Goal: Transaction & Acquisition: Obtain resource

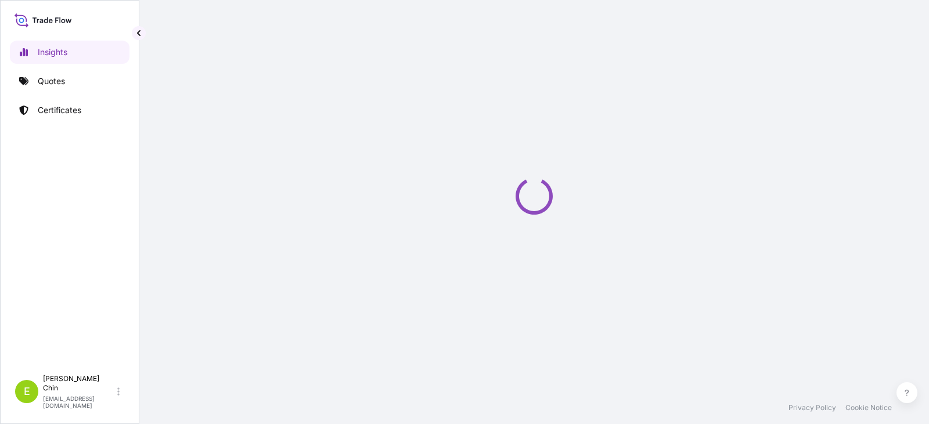
select select "2025"
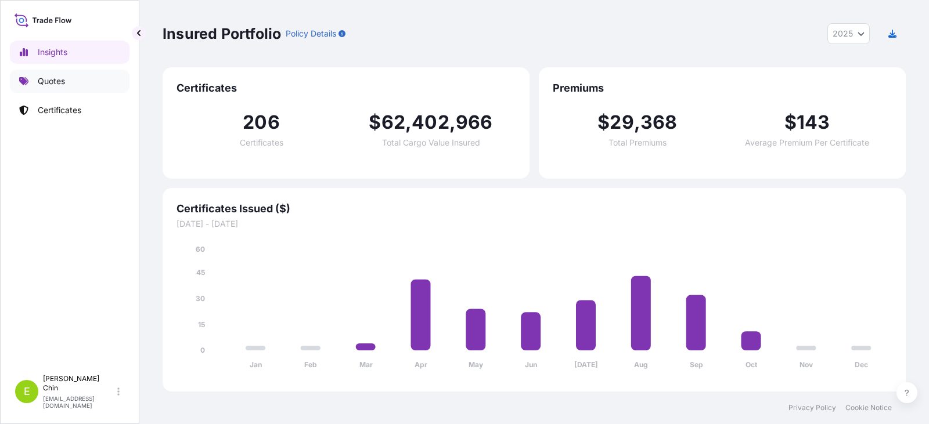
click at [57, 79] on p "Quotes" at bounding box center [51, 81] width 27 height 12
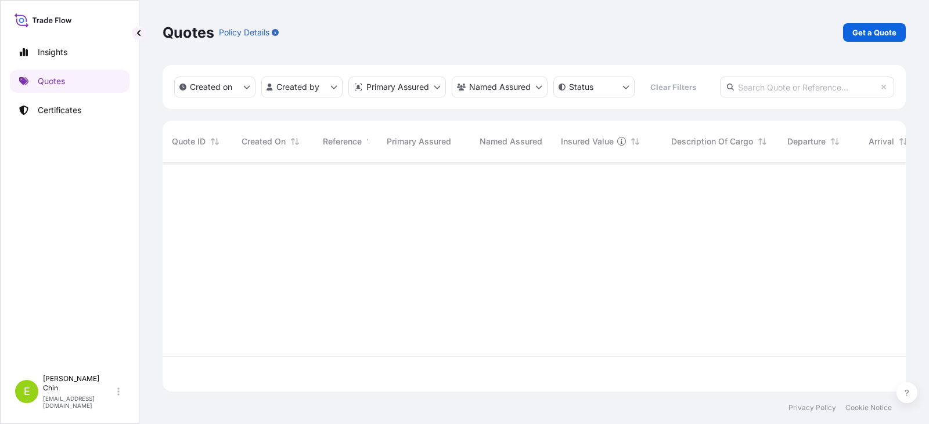
scroll to position [262, 735]
click at [56, 82] on p "Quotes" at bounding box center [51, 81] width 27 height 12
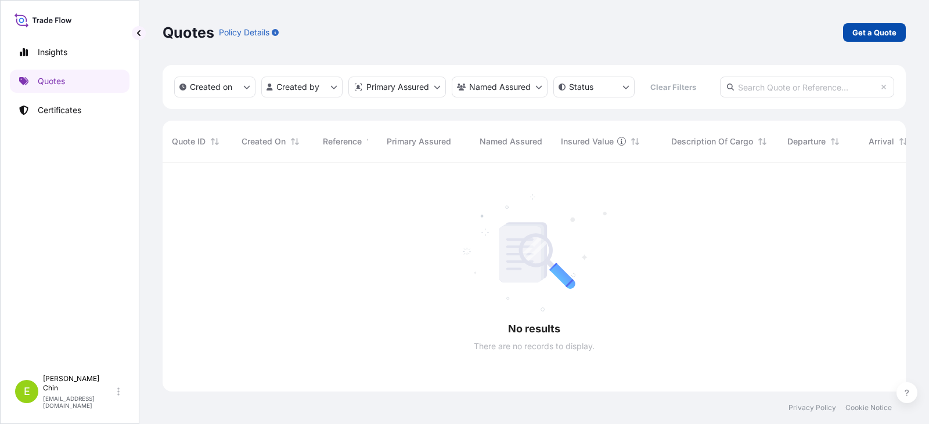
click at [856, 35] on p "Get a Quote" at bounding box center [874, 33] width 44 height 12
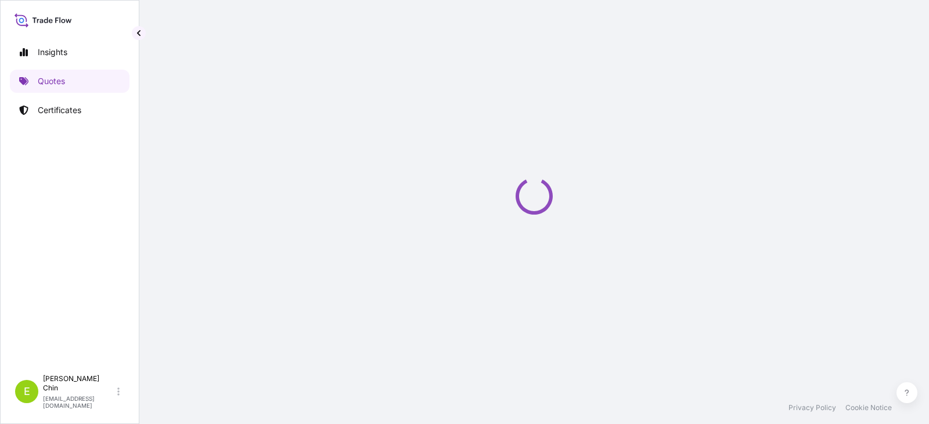
scroll to position [19, 0]
select select "Sea"
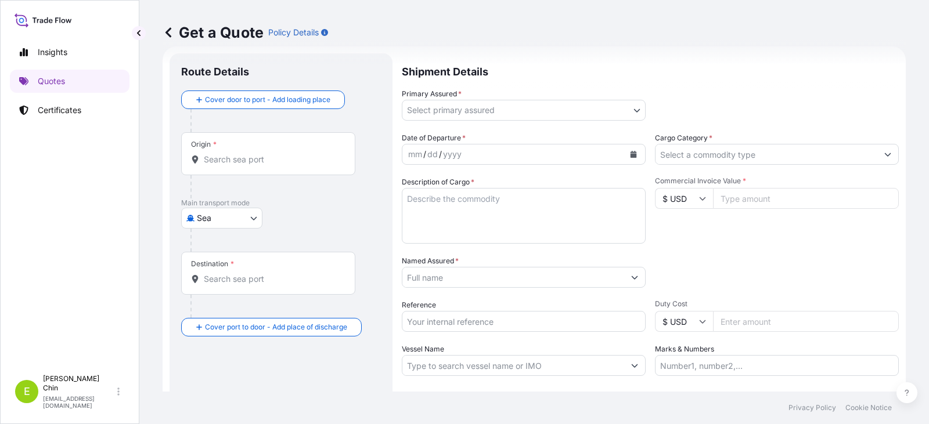
click at [218, 156] on input "Origin *" at bounding box center [272, 160] width 137 height 12
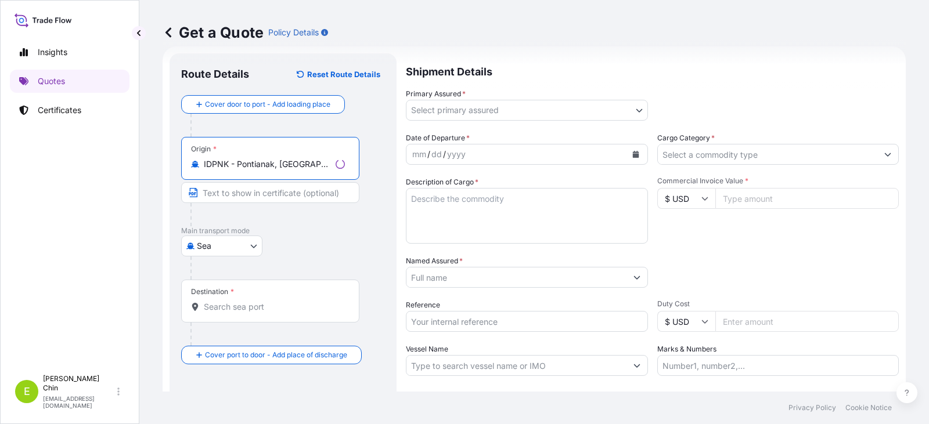
type input "IDPNK - Pontianak, [GEOGRAPHIC_DATA], [GEOGRAPHIC_DATA]"
click at [257, 301] on input "Destination *" at bounding box center [274, 307] width 141 height 12
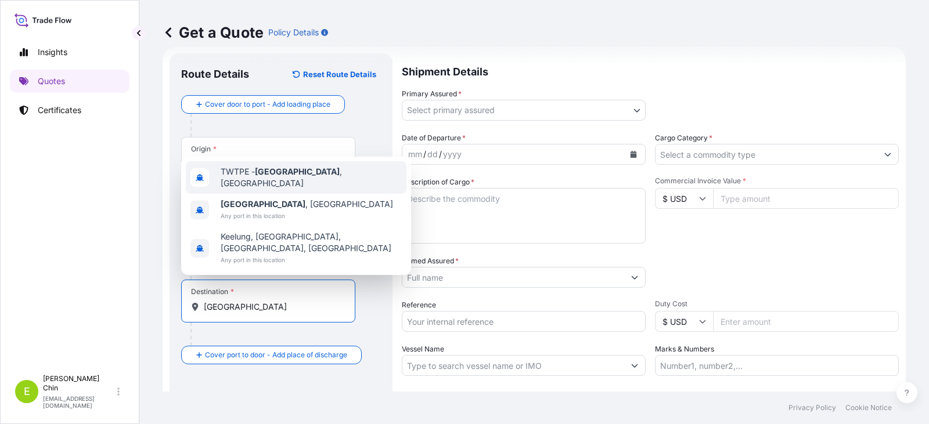
click at [254, 189] on span "TWTPE - [GEOGRAPHIC_DATA] , [GEOGRAPHIC_DATA]" at bounding box center [311, 177] width 181 height 23
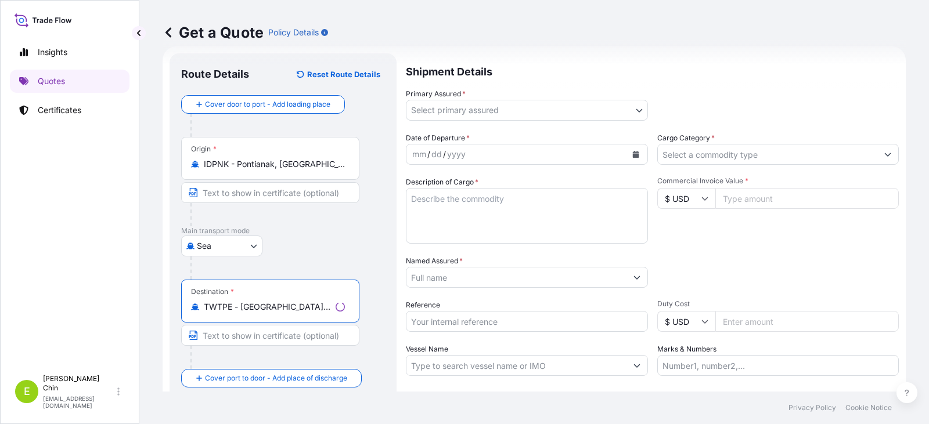
type input "TWTPE - [GEOGRAPHIC_DATA], [GEOGRAPHIC_DATA]"
click at [307, 246] on div "[GEOGRAPHIC_DATA]" at bounding box center [283, 246] width 204 height 21
click at [486, 108] on body "Insights Quotes Certificates E [PERSON_NAME] [PERSON_NAME][EMAIL_ADDRESS][PERSO…" at bounding box center [464, 212] width 929 height 424
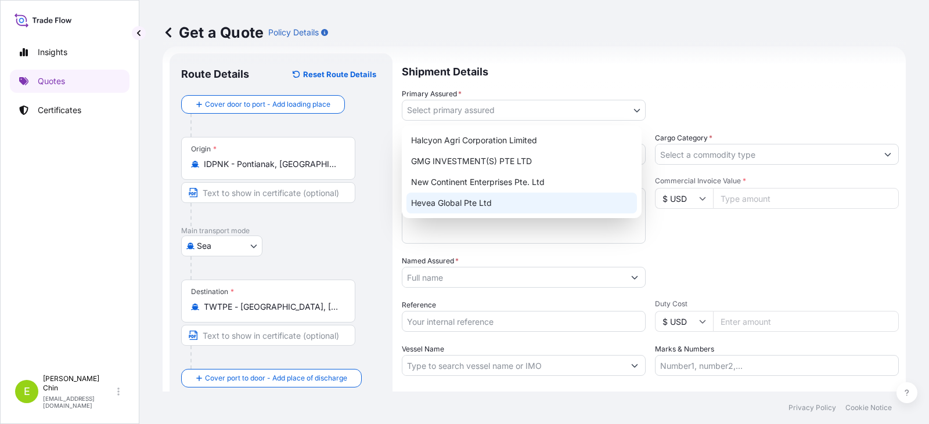
click at [443, 206] on div "Hevea Global Pte Ltd" at bounding box center [521, 203] width 231 height 21
select select "31690"
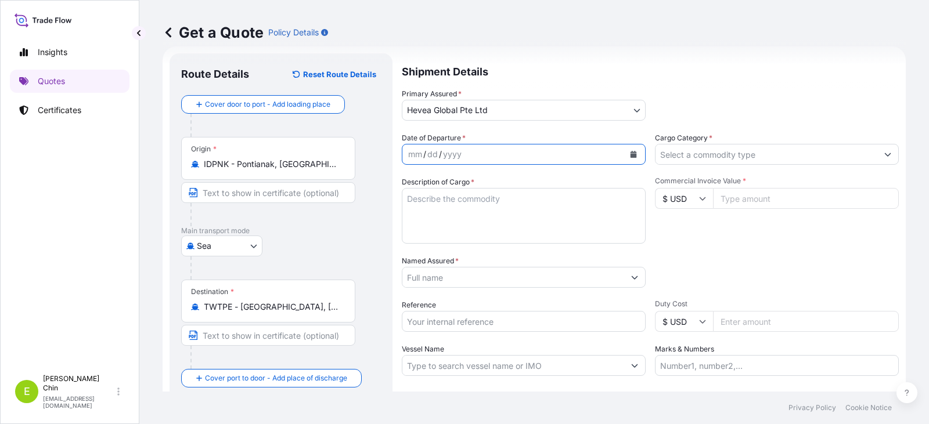
click at [631, 155] on icon "Calendar" at bounding box center [634, 154] width 6 height 7
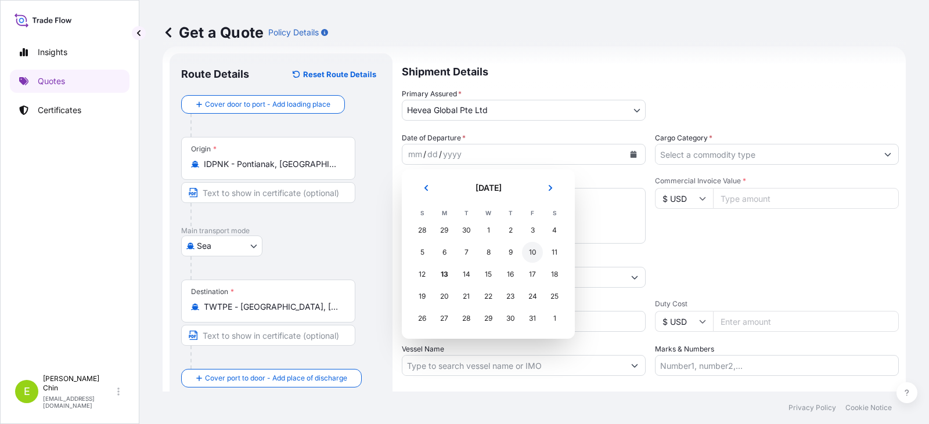
click at [530, 253] on div "10" at bounding box center [532, 252] width 21 height 21
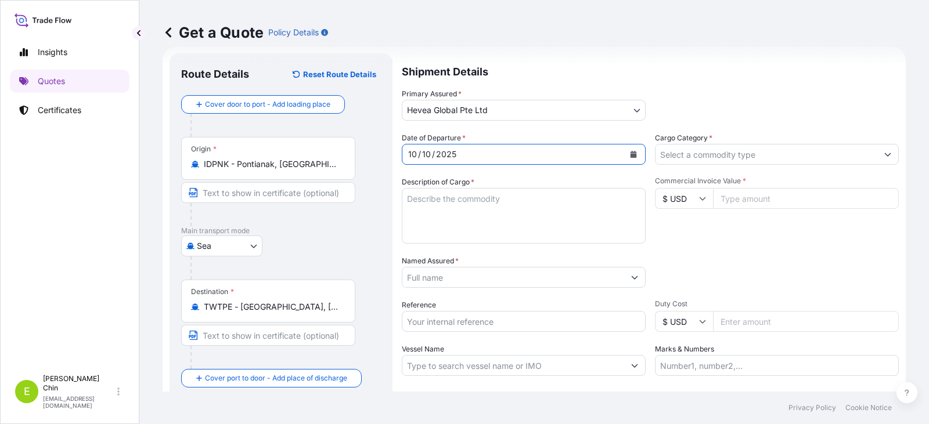
click at [537, 219] on textarea "Description of Cargo *" at bounding box center [524, 216] width 244 height 56
click at [445, 200] on textarea "Description of Cargo *" at bounding box center [524, 216] width 244 height 56
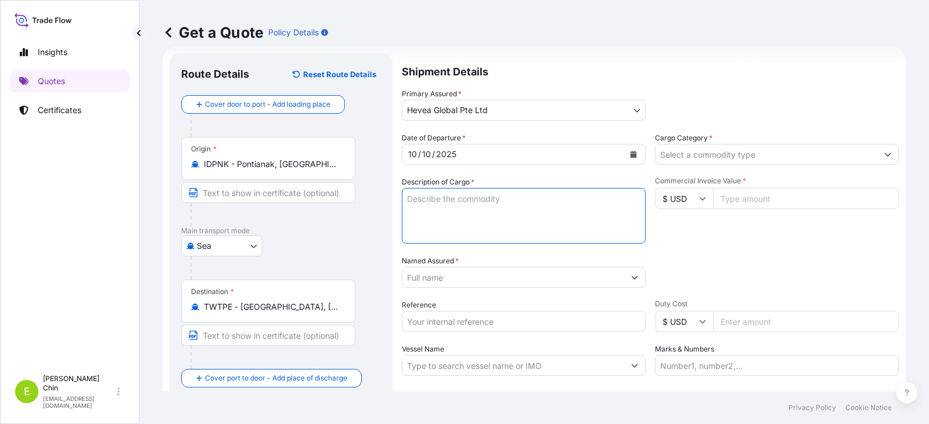
paste textarea "96 SHRINKWRAPPED UNITS NATURAL RUBBER SIR 20 (TNR) QUANTITY: 100.800MTS TRADE T…"
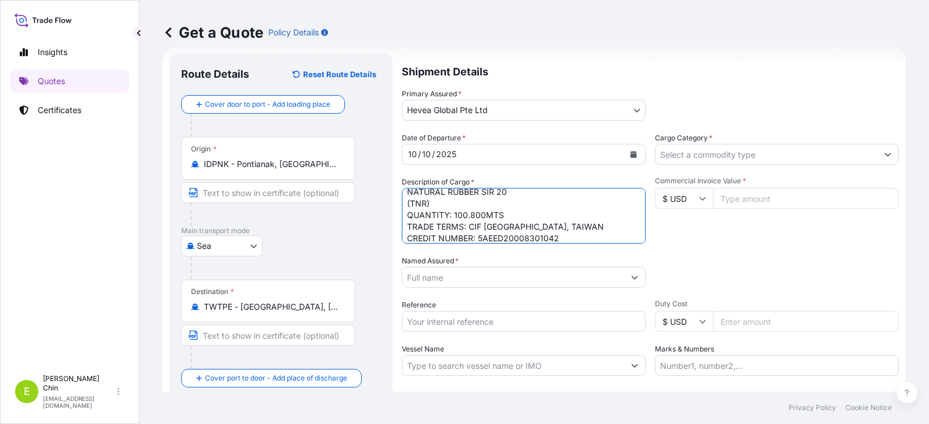
type textarea "96 SHRINKWRAPPED UNITS NATURAL RUBBER SIR 20 (TNR) QUANTITY: 100.800MTS TRADE T…"
click at [486, 281] on input "Named Assured *" at bounding box center [513, 277] width 222 height 21
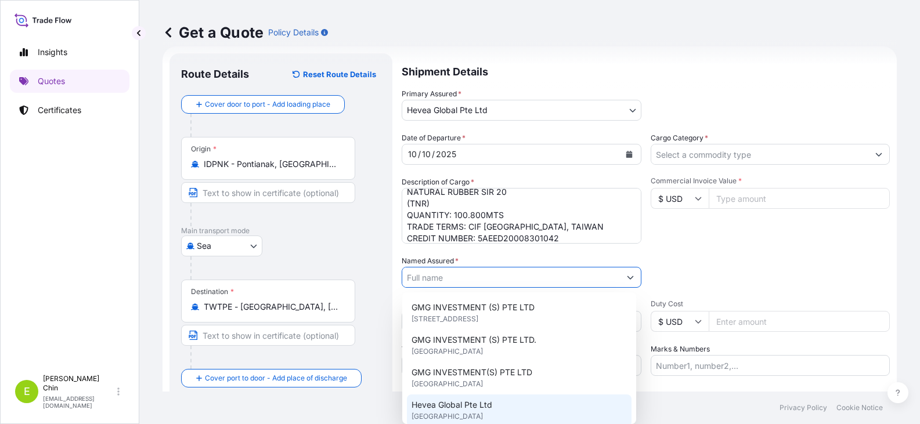
click at [451, 413] on span "[GEOGRAPHIC_DATA]" at bounding box center [447, 417] width 71 height 12
type input "Hevea Global Pte Ltd"
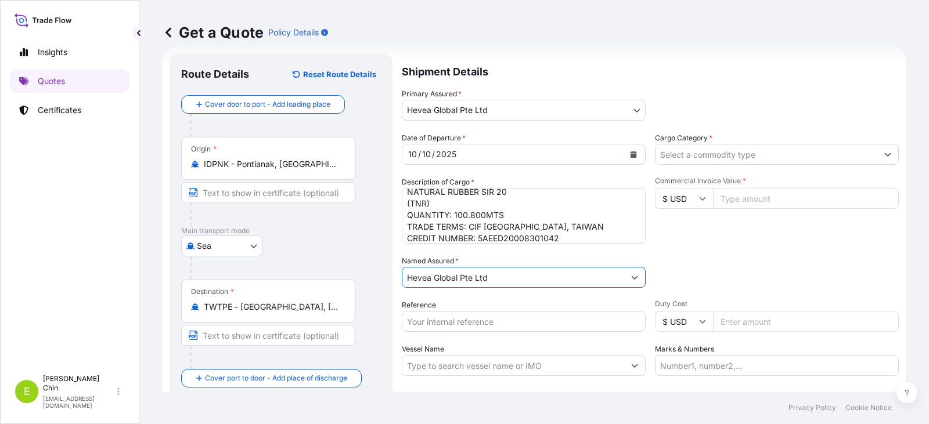
click at [487, 320] on input "Reference" at bounding box center [524, 321] width 244 height 21
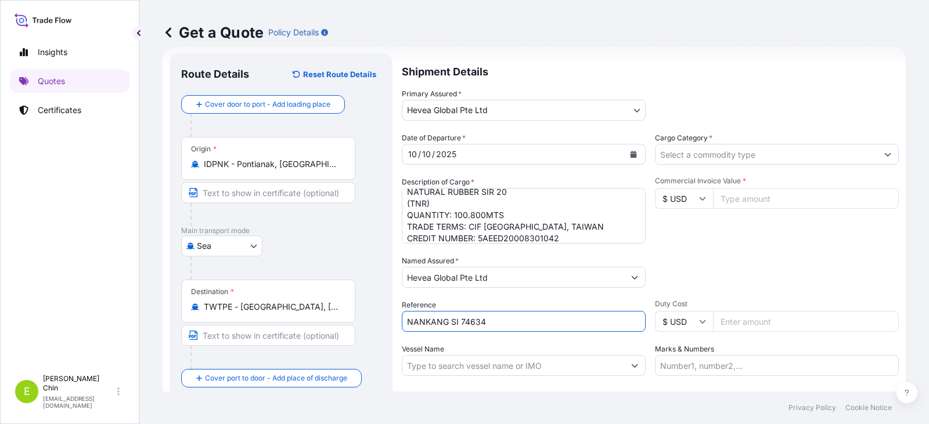
click at [480, 325] on input "NANKANG SI 74634" at bounding box center [524, 321] width 244 height 21
click at [492, 324] on input "NANKANG SI 74634" at bounding box center [524, 321] width 244 height 21
paste input "78867"
type input "NANKANG SI 78867"
click at [484, 399] on footer "Privacy Policy Cookie Notice" at bounding box center [534, 408] width 790 height 33
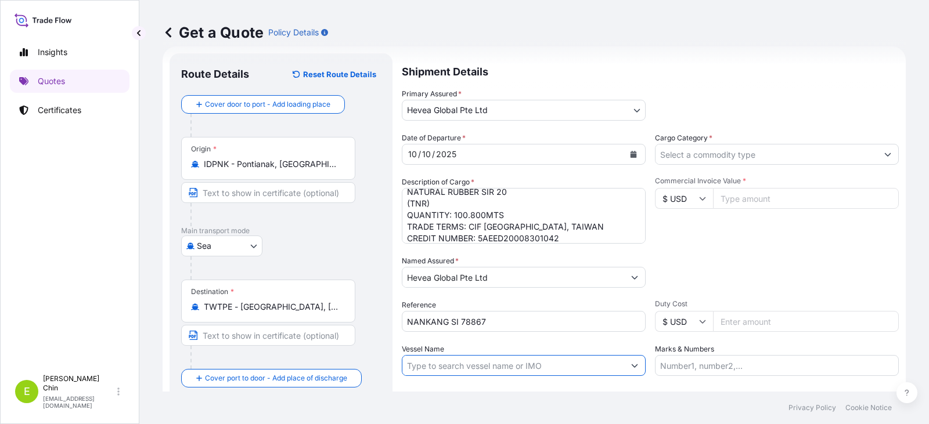
click at [611, 365] on input "Vessel Name" at bounding box center [513, 365] width 222 height 21
click at [631, 370] on button "Show suggestions" at bounding box center [634, 365] width 21 height 21
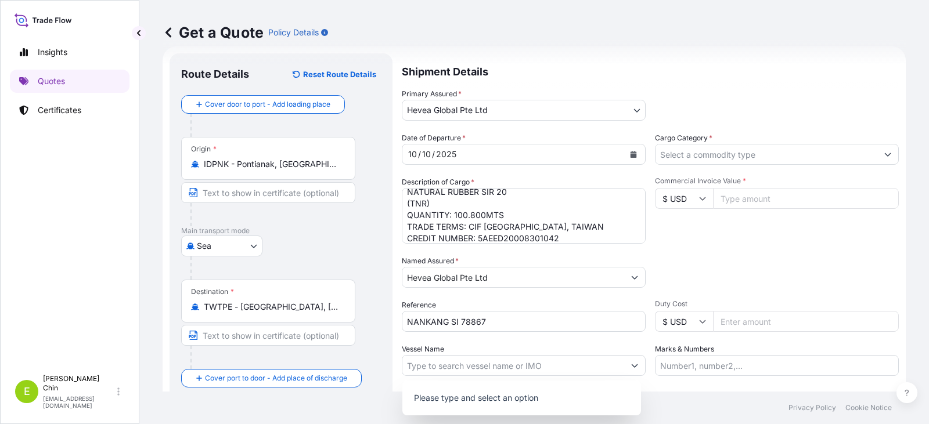
click at [474, 396] on p "Please type and select an option" at bounding box center [521, 399] width 229 height 26
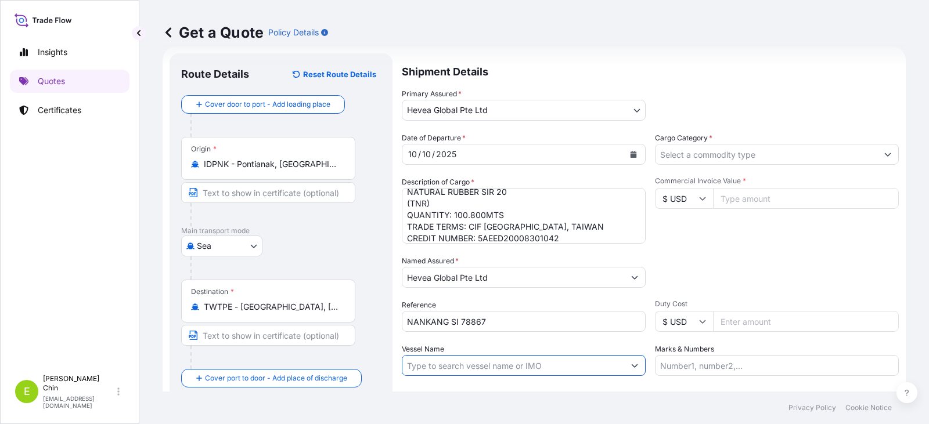
click at [427, 363] on input "Vessel Name" at bounding box center [513, 365] width 222 height 21
paste input "TANTO MITRA V.340 Ocean Vessel : WAN HAI 371 V.N027"
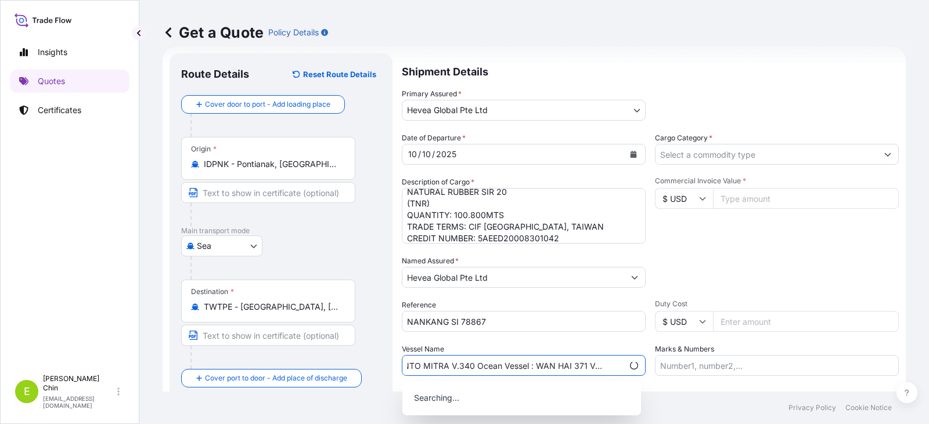
click at [535, 368] on input "TANTO MITRA V.340 Ocean Vessel : WAN HAI 371 V.N027" at bounding box center [512, 365] width 221 height 21
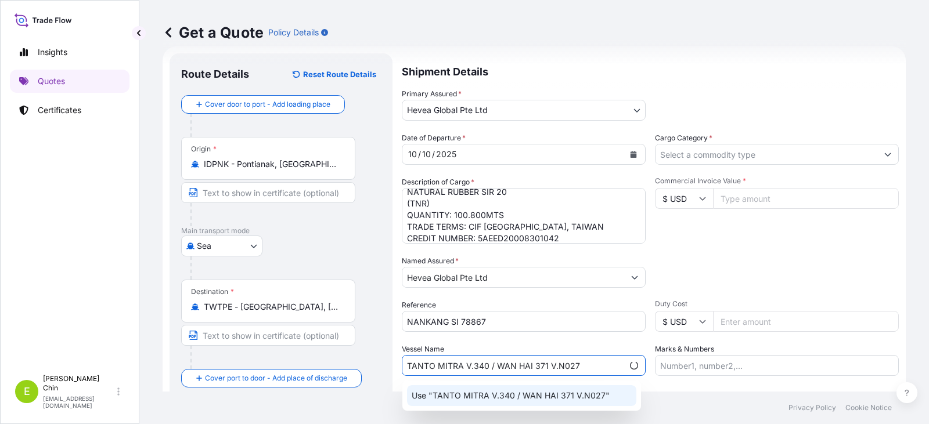
type input "TANTO MITRA V.340 / WAN HAI 371 V.N027"
click at [333, 406] on footer "Privacy Policy Cookie Notice" at bounding box center [534, 408] width 790 height 33
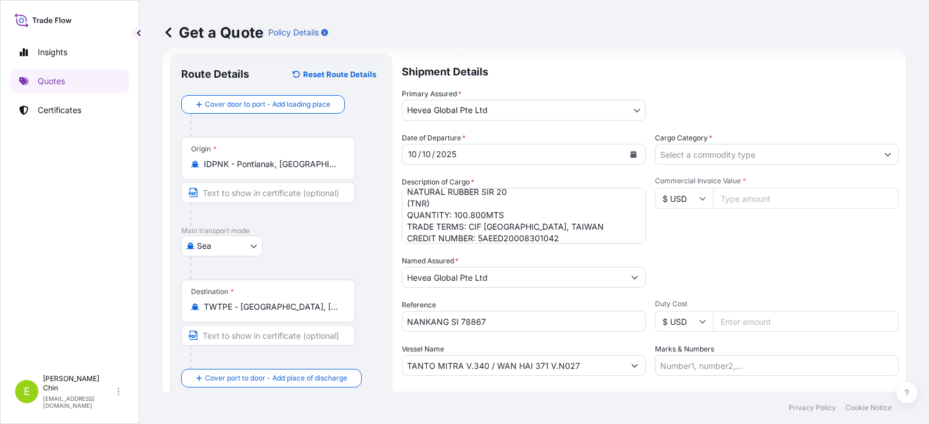
click at [728, 35] on div "Get a Quote Policy Details" at bounding box center [534, 32] width 743 height 19
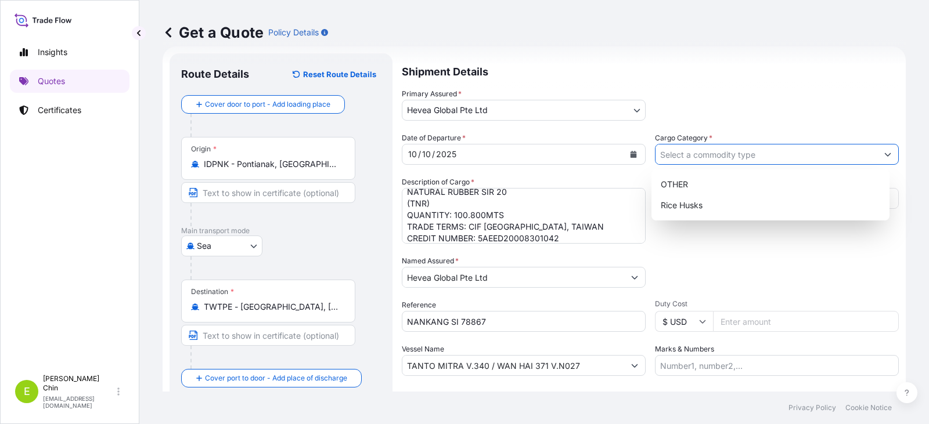
click at [760, 154] on input "Cargo Category *" at bounding box center [767, 154] width 222 height 21
click at [689, 186] on div "OTHER" at bounding box center [770, 184] width 229 height 21
type input "OTHER"
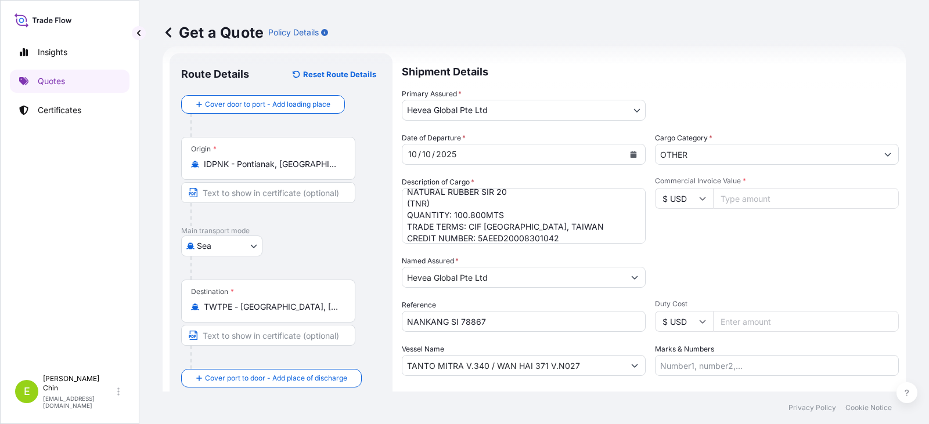
click at [743, 199] on input "Commercial Invoice Value *" at bounding box center [806, 198] width 186 height 21
click at [742, 200] on input "Commercial Invoice Value *" at bounding box center [806, 198] width 186 height 21
paste input "185976.00"
type input "185976.00"
click at [715, 264] on div "Packing Category Type to search a container mode Please select a primary mode o…" at bounding box center [777, 272] width 244 height 33
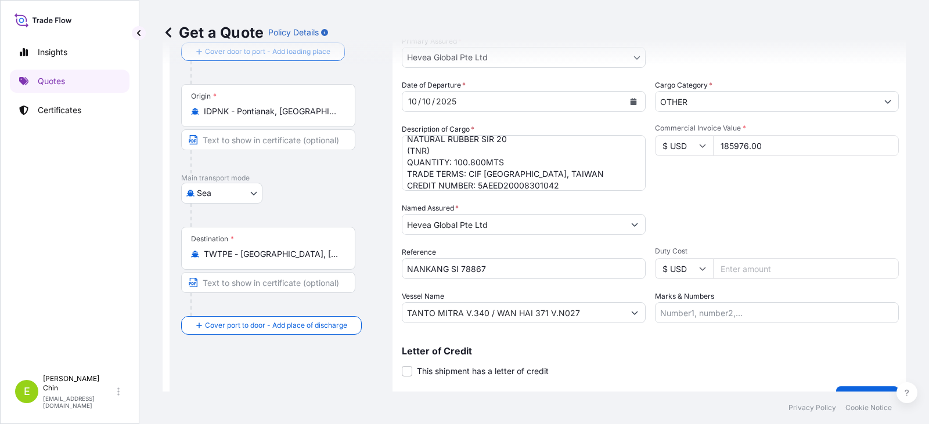
scroll to position [96, 0]
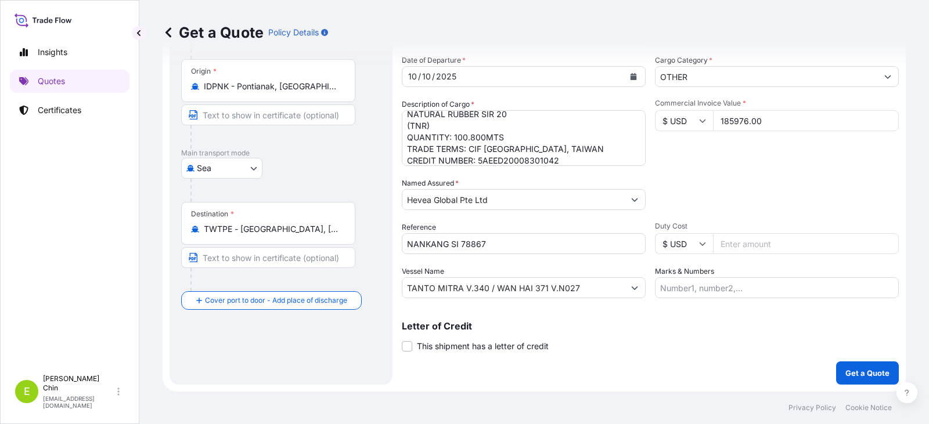
click at [676, 286] on input "Marks & Numbers" at bounding box center [777, 288] width 244 height 21
paste input "B/L No. : 147FA00726"
type input "B/L No. : 147FA00726"
click at [641, 352] on div "Letter of Credit This shipment has a letter of credit Letter of credit * Letter…" at bounding box center [650, 337] width 497 height 31
click at [412, 346] on label "This shipment has a letter of credit" at bounding box center [475, 346] width 147 height 12
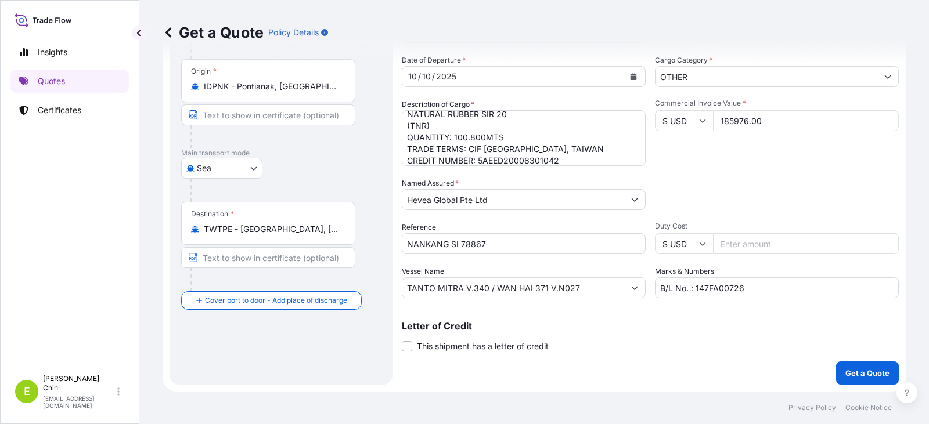
click at [402, 340] on input "This shipment has a letter of credit" at bounding box center [402, 340] width 0 height 0
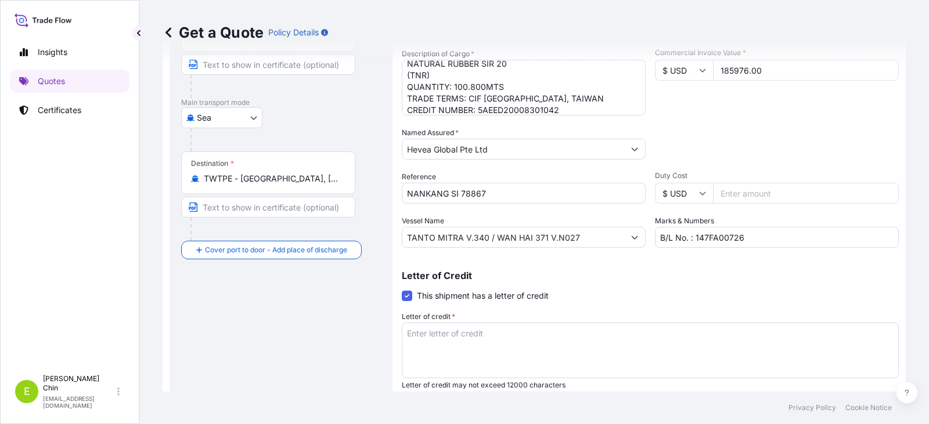
scroll to position [185, 0]
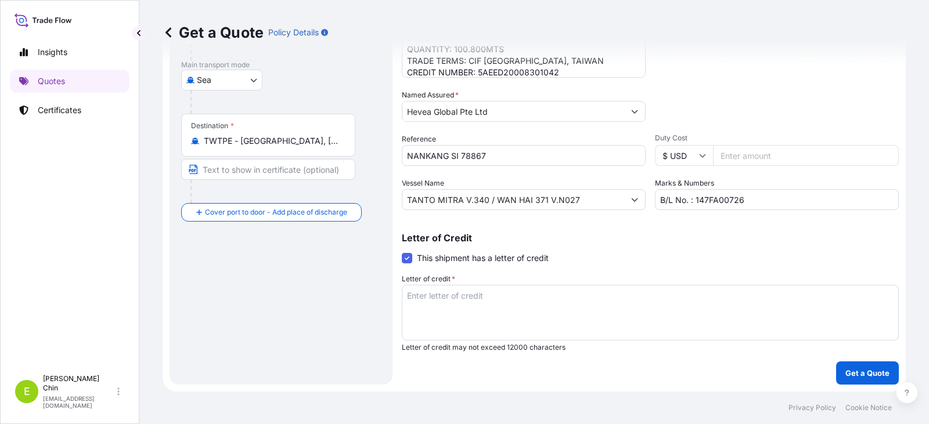
click at [454, 297] on textarea "Letter of credit *" at bounding box center [650, 313] width 497 height 56
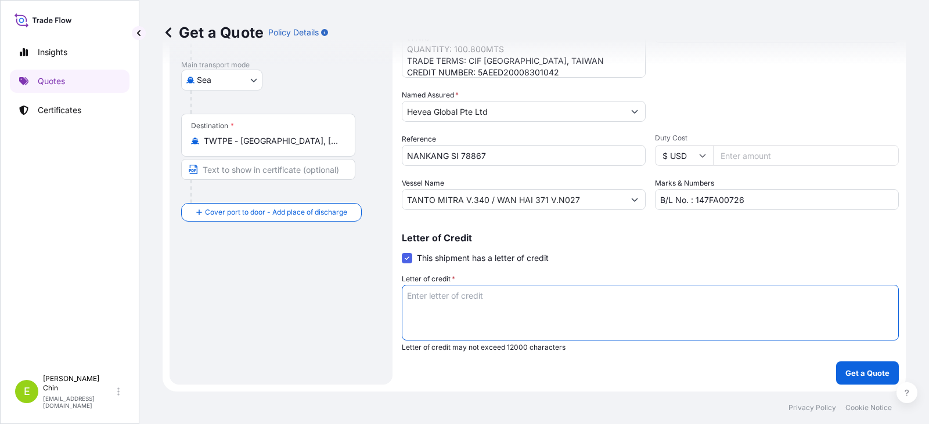
paste textarea "INSURANCE POLICY OR CERTIFICATE IN DUPLICATE, ENDORSED IN BLANK, IN THE SAME CU…"
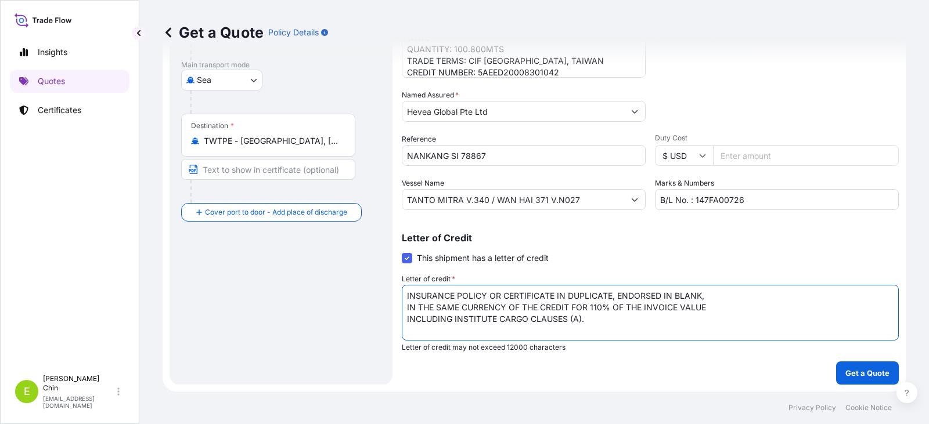
click at [726, 296] on textarea "INSURANCE POLICY OR CERTIFICATE IN DUPLICATE, ENDORSED IN BLANK, IN THE SAME CU…" at bounding box center [650, 313] width 497 height 56
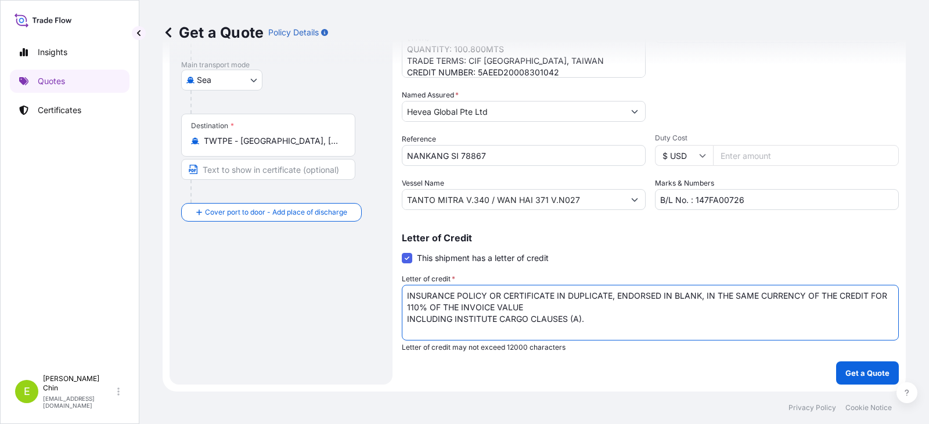
click at [602, 304] on textarea "INSURANCE POLICY OR CERTIFICATE IN DUPLICATE, ENDORSED IN BLANK, IN THE SAME CU…" at bounding box center [650, 313] width 497 height 56
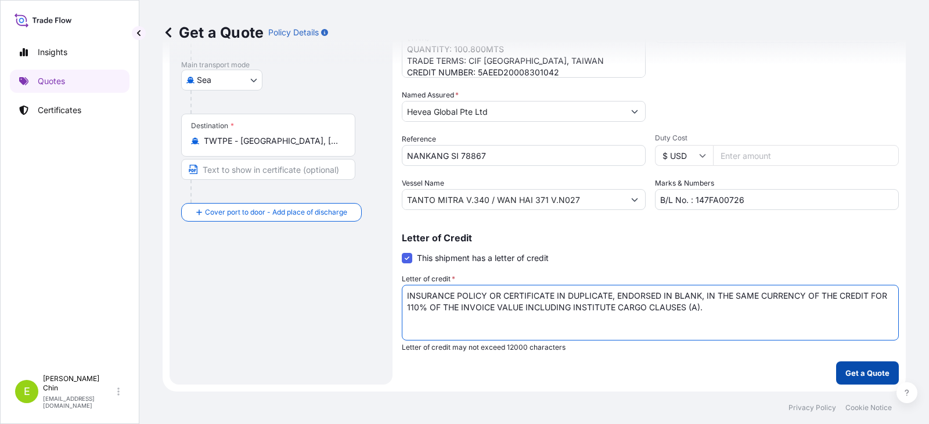
type textarea "INSURANCE POLICY OR CERTIFICATE IN DUPLICATE, ENDORSED IN BLANK, IN THE SAME CU…"
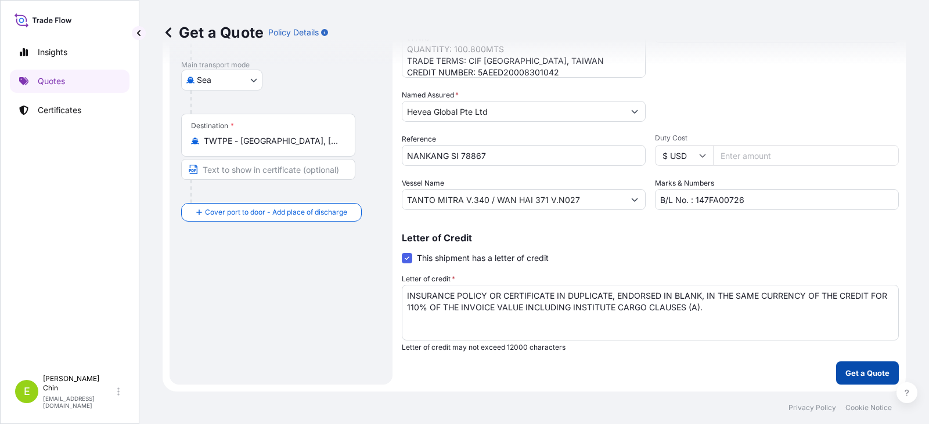
click at [850, 377] on p "Get a Quote" at bounding box center [867, 374] width 44 height 12
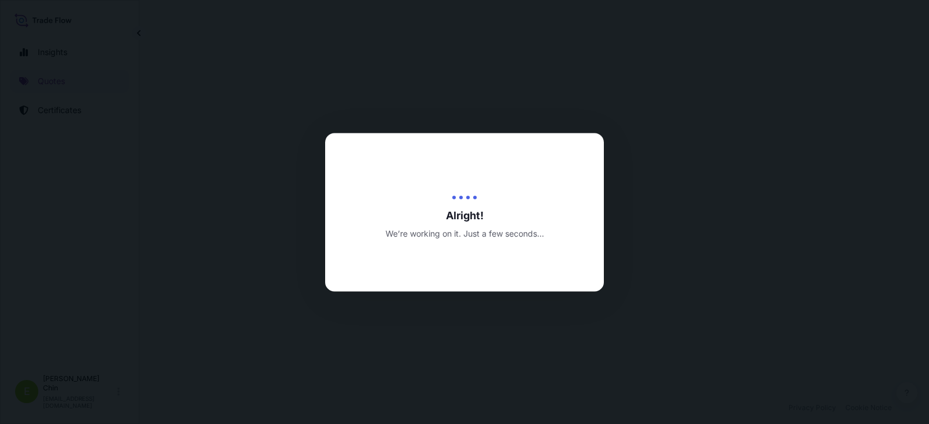
select select "Sea"
select select "31690"
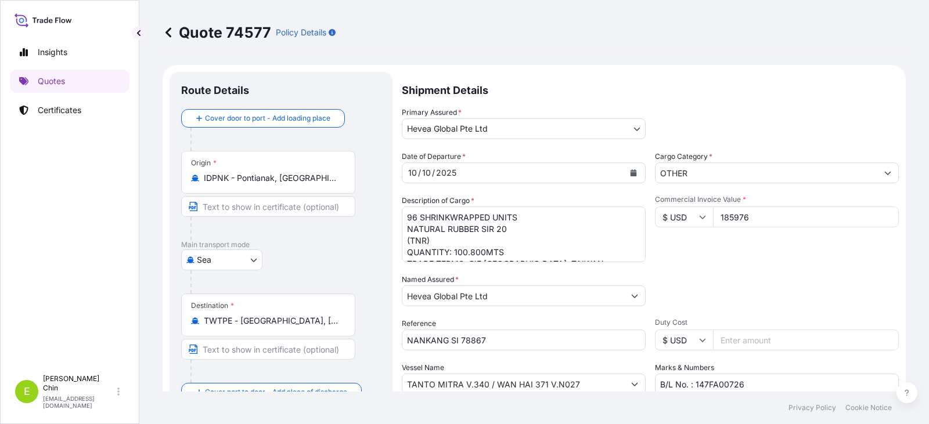
click at [631, 174] on icon "Calendar" at bounding box center [634, 173] width 6 height 7
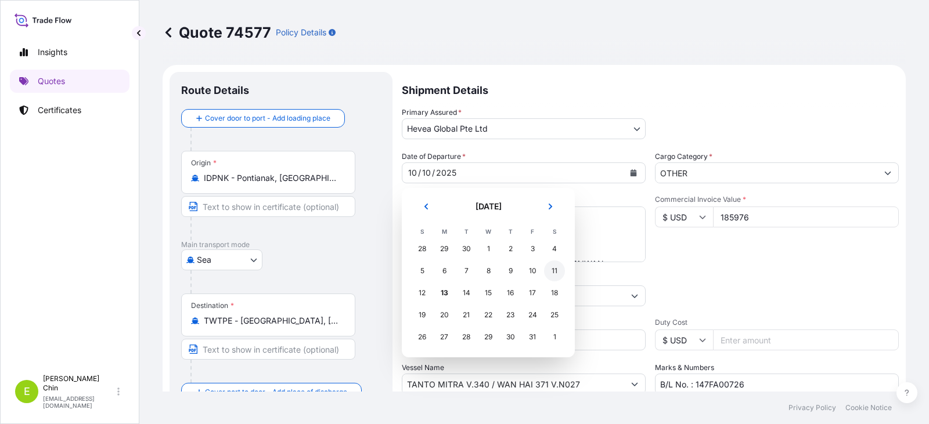
click at [555, 272] on div "11" at bounding box center [554, 271] width 21 height 21
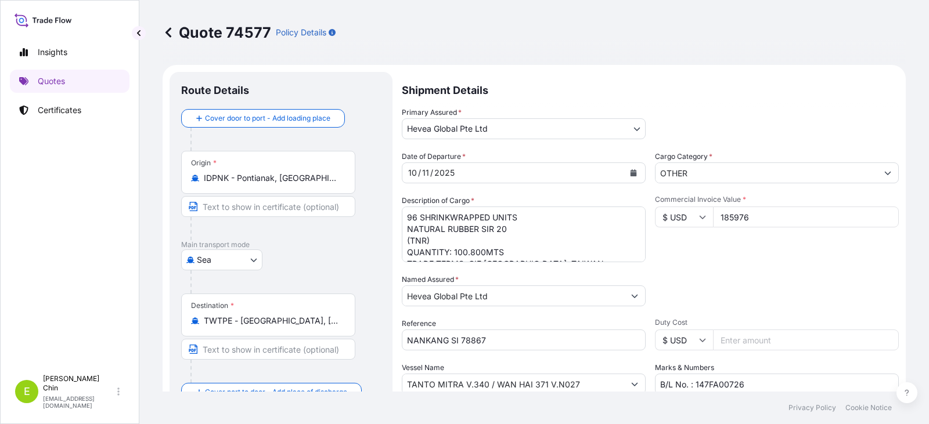
click at [725, 268] on div "Date of Departure * [DATE] Cargo Category * OTHER Description of Cargo * 96 SHR…" at bounding box center [650, 273] width 497 height 244
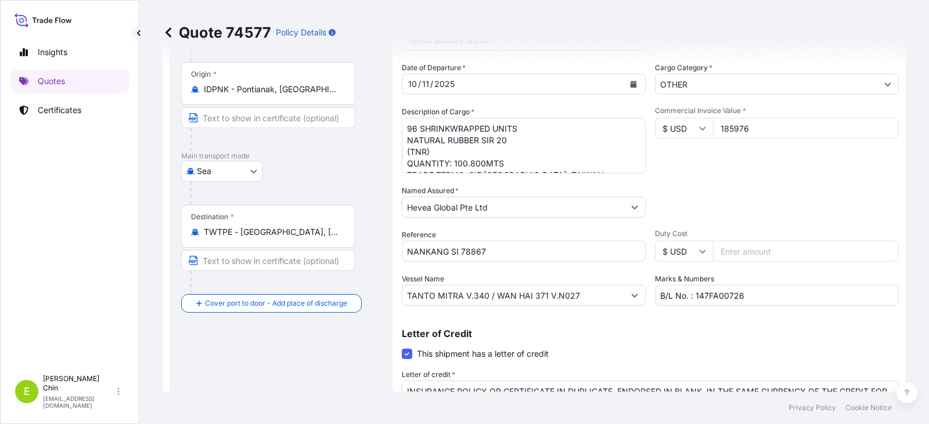
scroll to position [232, 0]
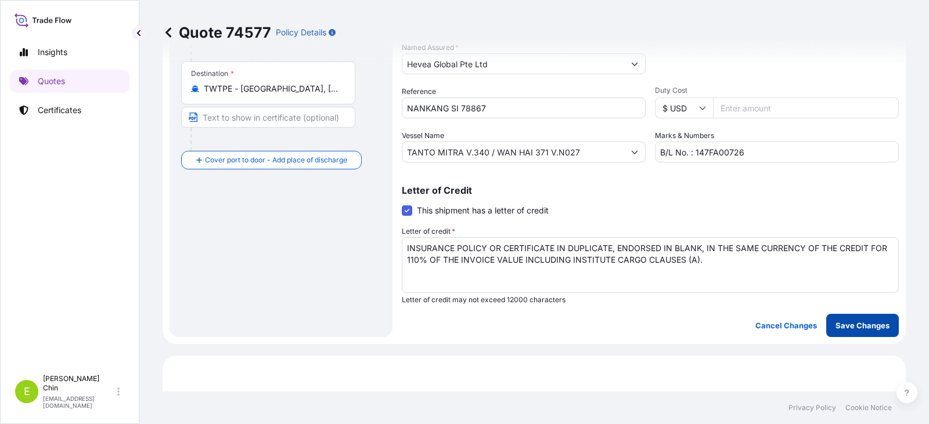
click at [866, 331] on p "Save Changes" at bounding box center [863, 326] width 54 height 12
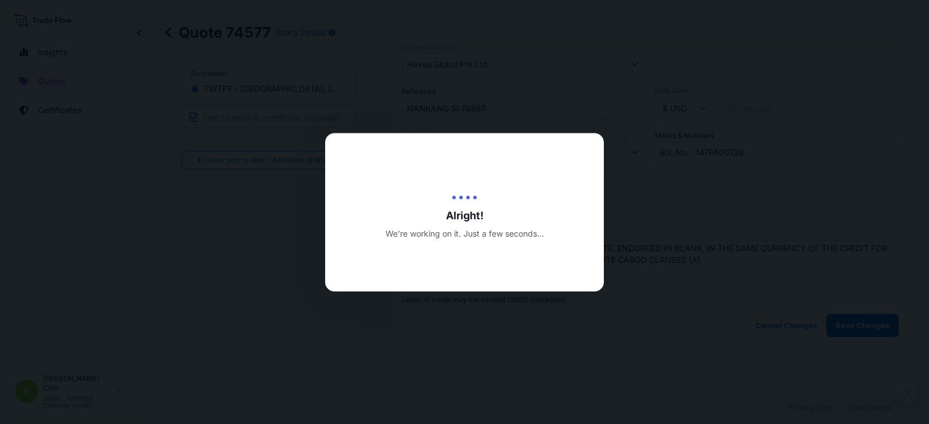
type input "[DATE]"
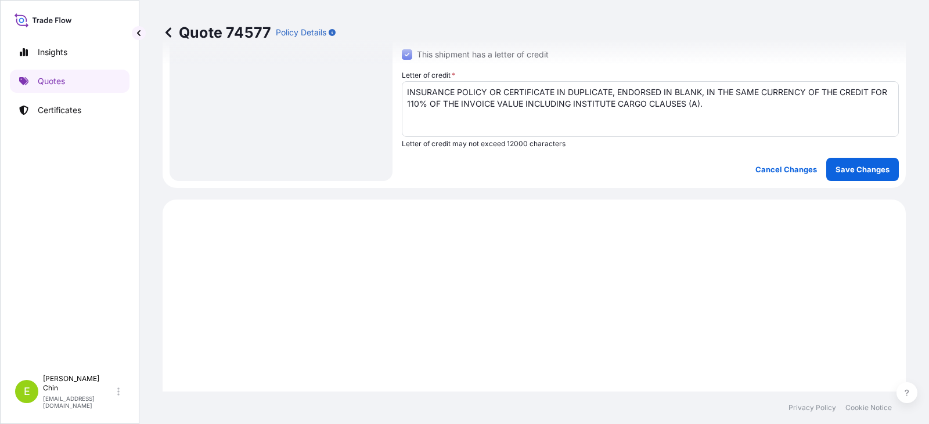
select select "Sea"
select select "31690"
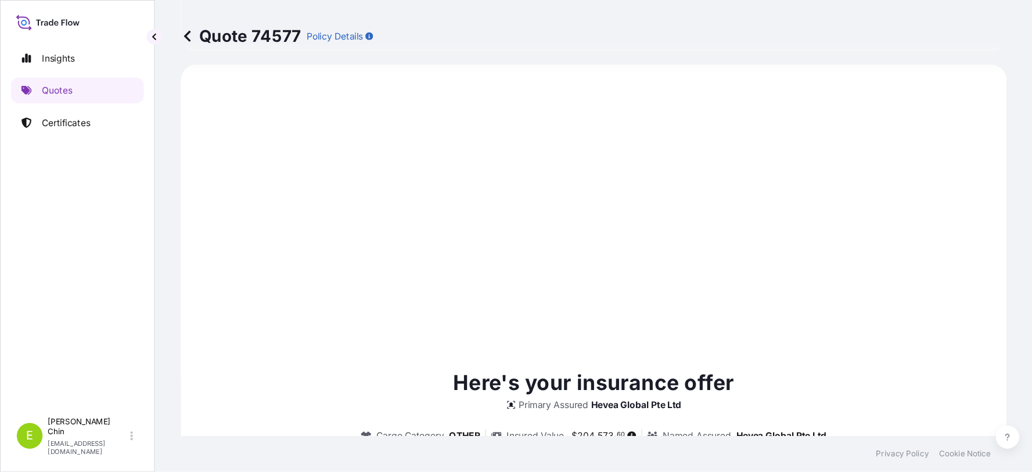
scroll to position [530, 0]
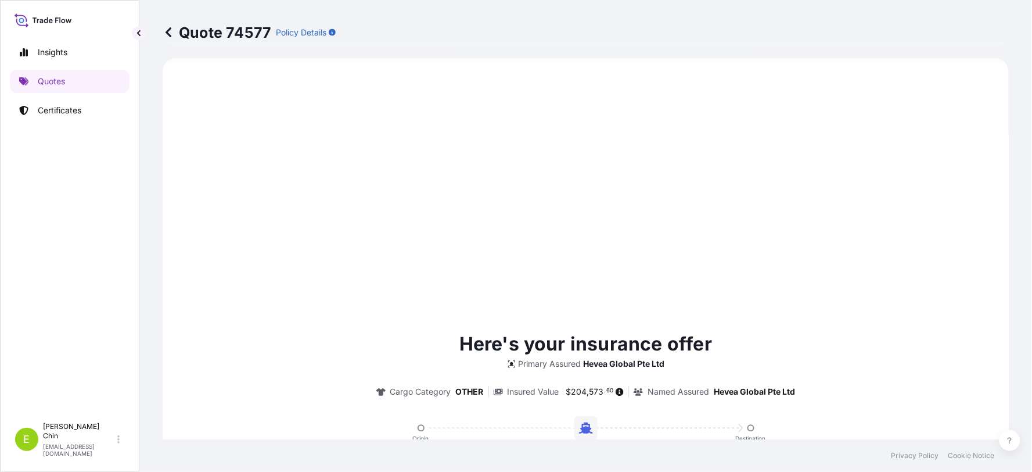
drag, startPoint x: 851, startPoint y: 1, endPoint x: 74, endPoint y: 282, distance: 826.8
click at [74, 282] on div "Insights Quotes Certificates" at bounding box center [70, 223] width 120 height 386
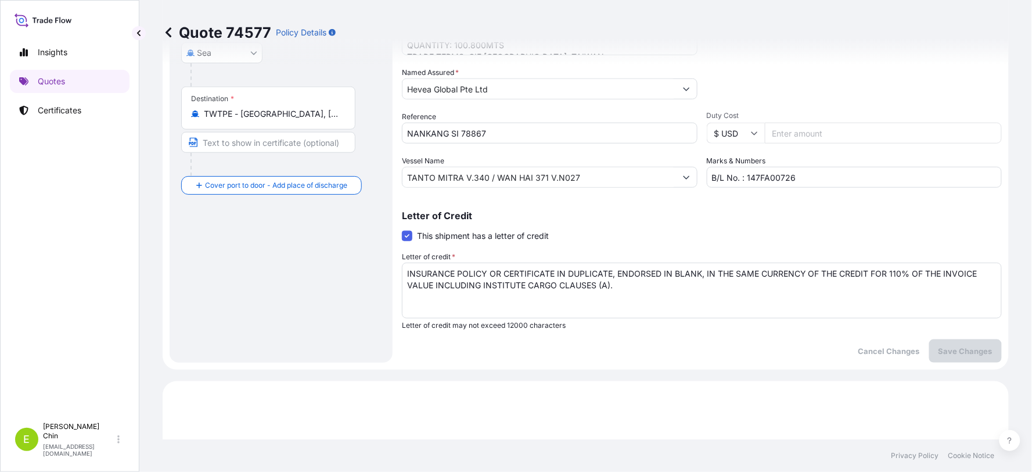
scroll to position [0, 0]
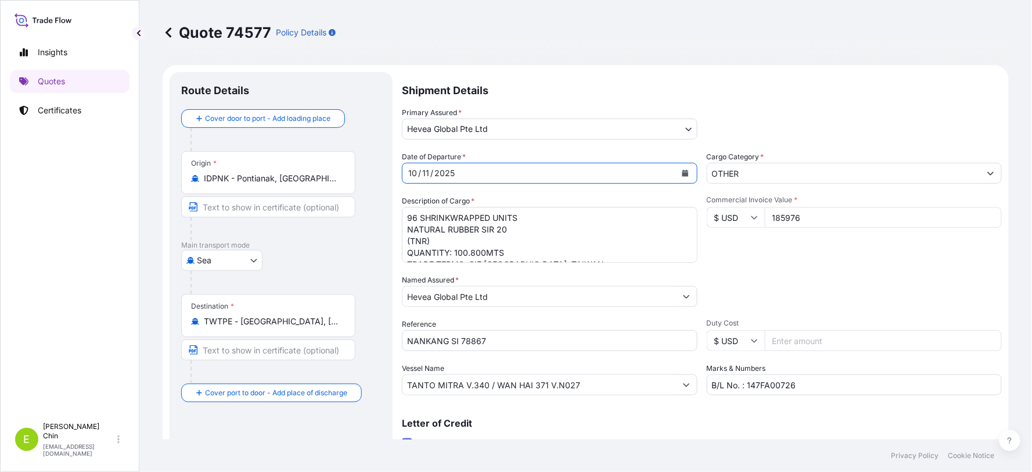
click at [682, 174] on icon "Calendar" at bounding box center [685, 173] width 6 height 7
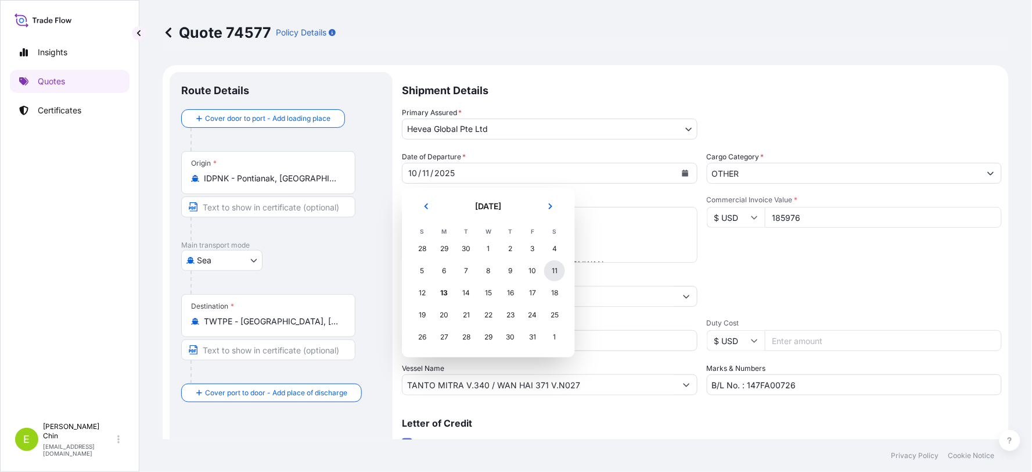
click at [556, 270] on div "11" at bounding box center [554, 270] width 21 height 21
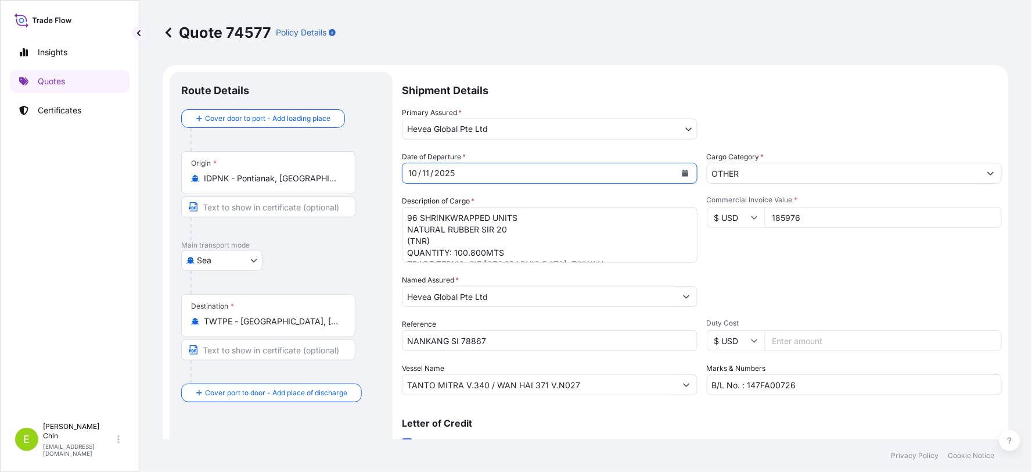
click at [773, 93] on p "Shipment Details" at bounding box center [702, 89] width 600 height 35
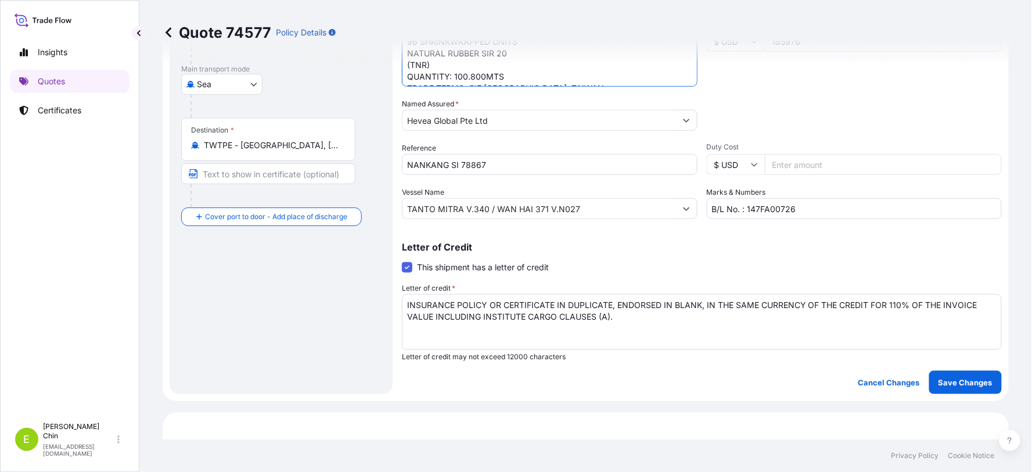
scroll to position [193, 0]
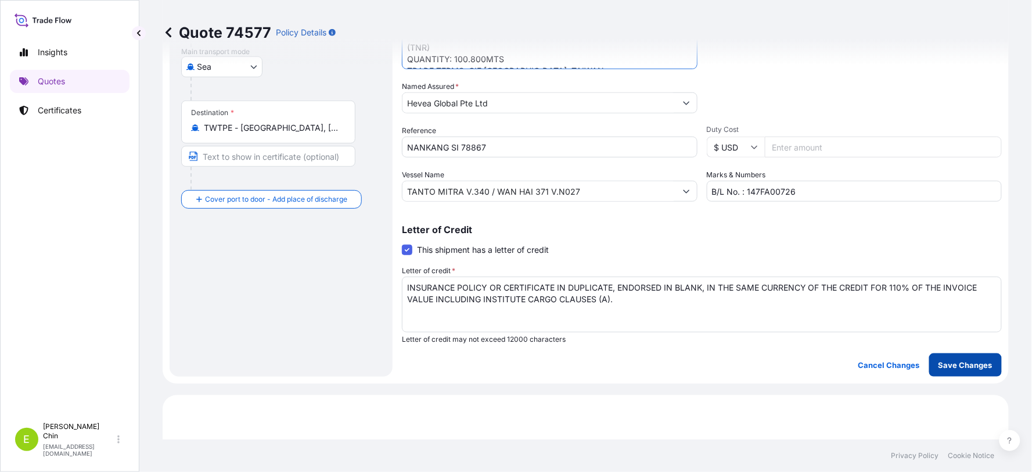
click at [929, 370] on button "Save Changes" at bounding box center [965, 364] width 73 height 23
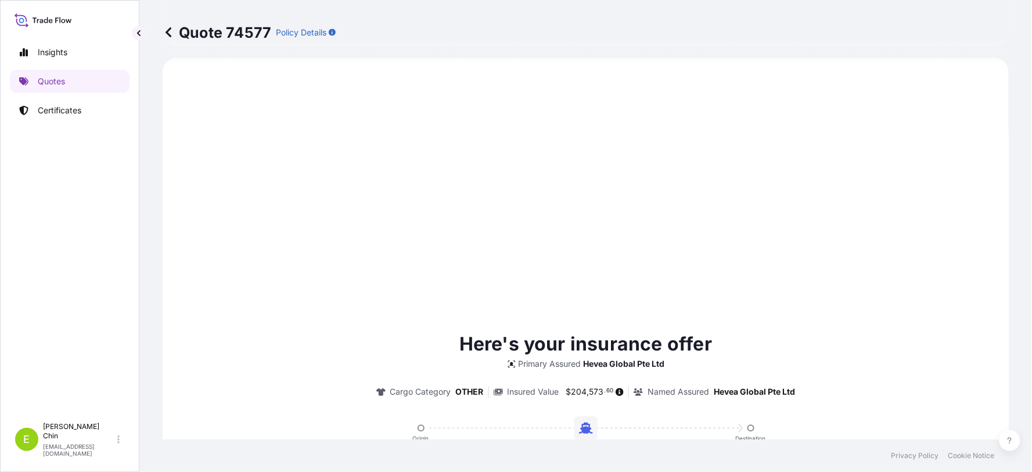
scroll to position [207, 0]
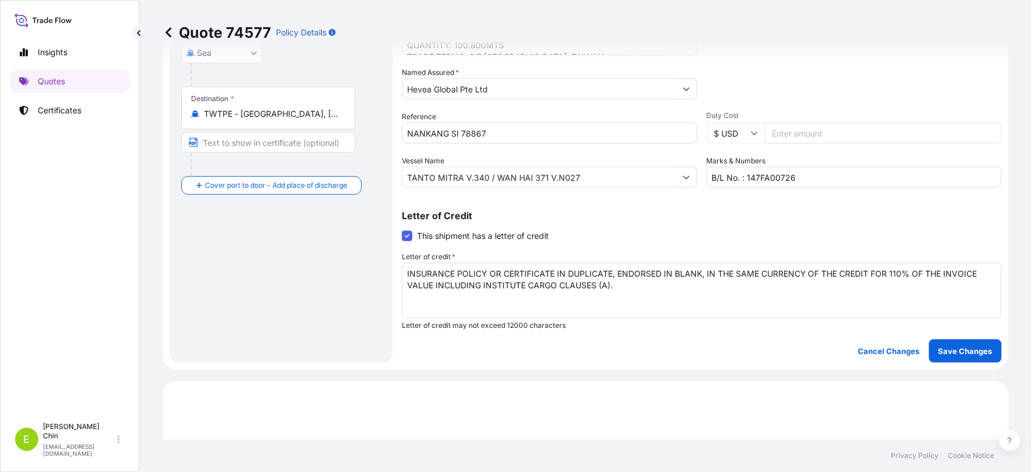
select select "Sea"
select select "31690"
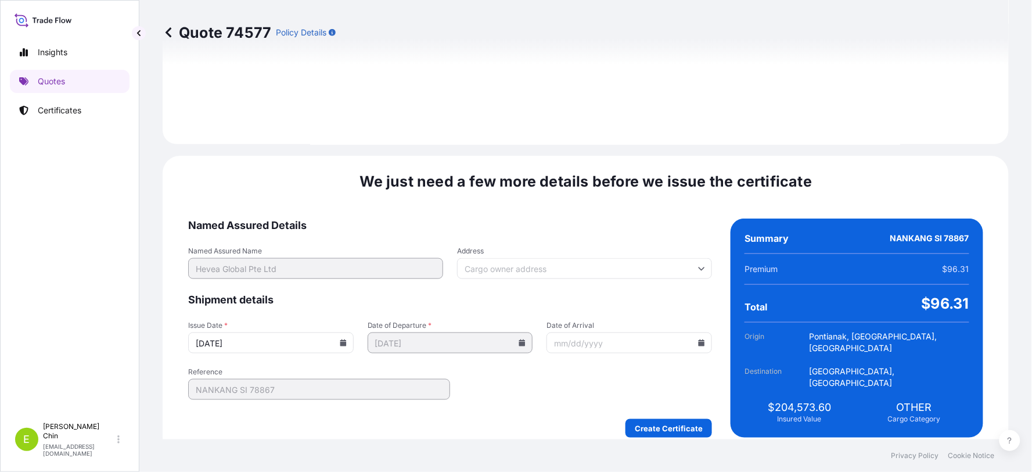
scroll to position [1541, 0]
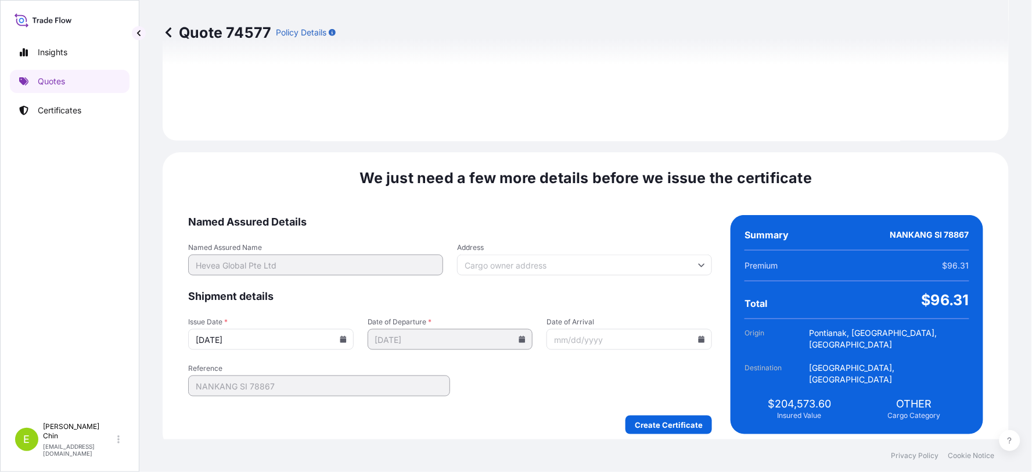
click at [346, 336] on icon at bounding box center [343, 339] width 6 height 7
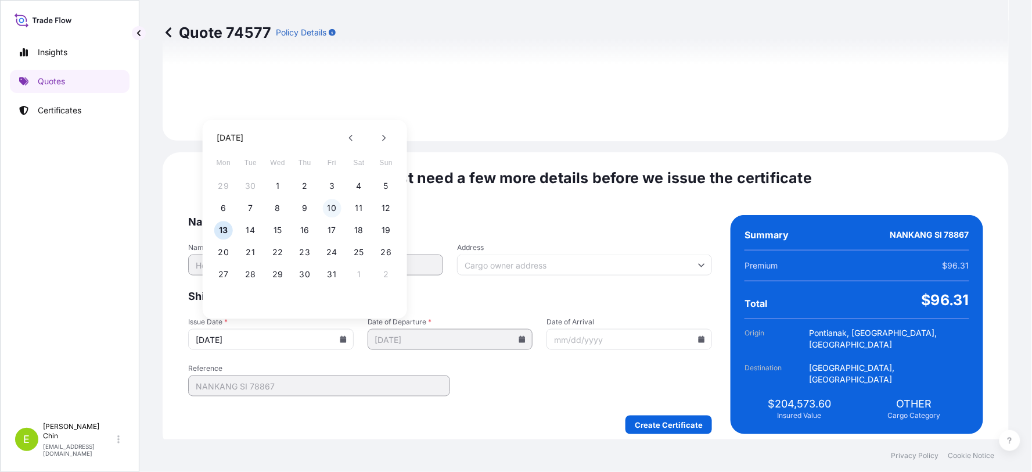
click at [332, 206] on button "10" at bounding box center [332, 208] width 19 height 19
type input "[DATE]"
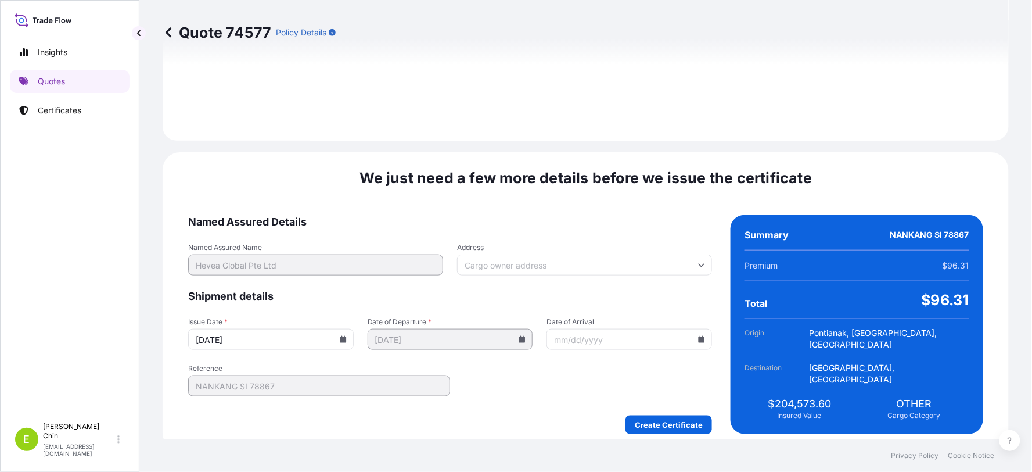
click at [444, 422] on div "Create Certificate" at bounding box center [450, 424] width 524 height 19
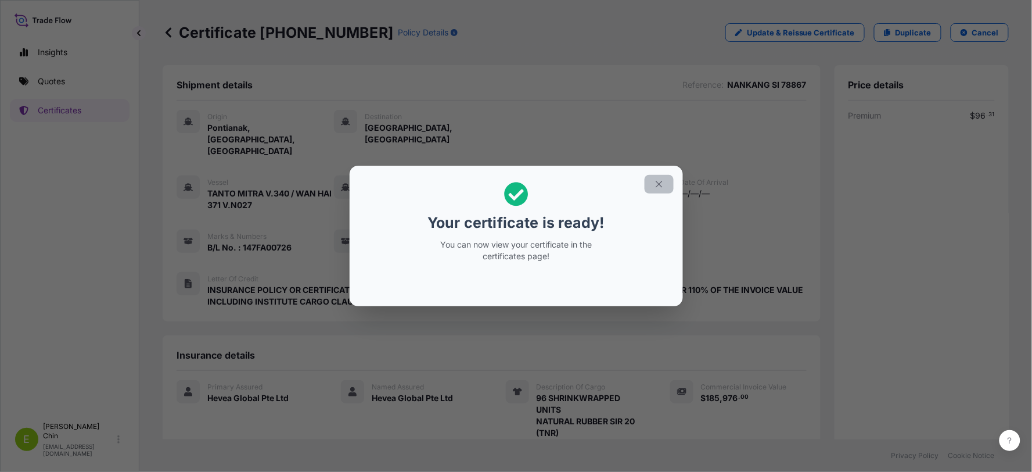
click at [658, 183] on icon "button" at bounding box center [659, 184] width 6 height 6
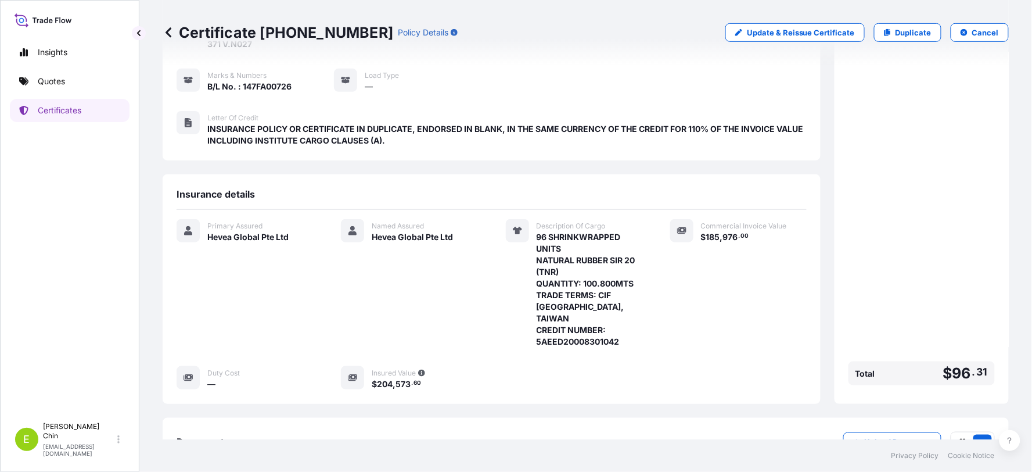
scroll to position [226, 0]
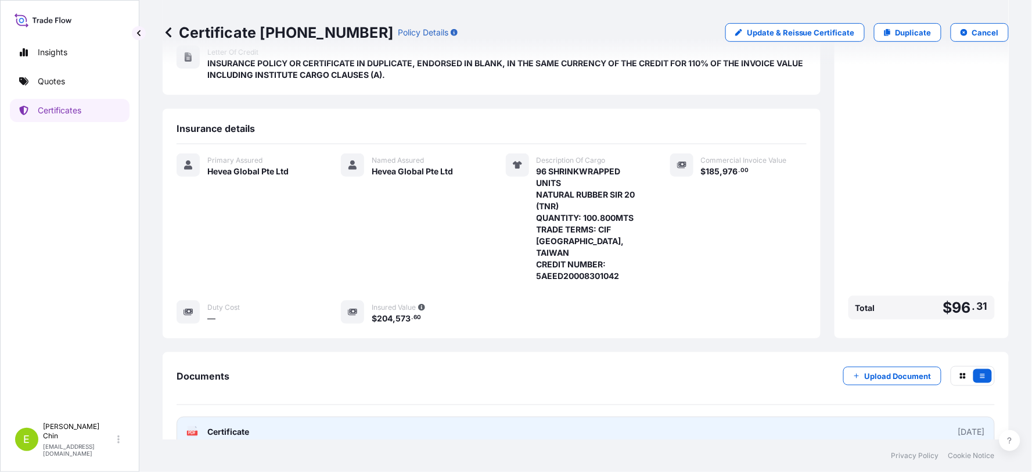
click at [664, 416] on link "PDF Certificate [DATE]" at bounding box center [586, 431] width 818 height 30
